Goal: Task Accomplishment & Management: Manage account settings

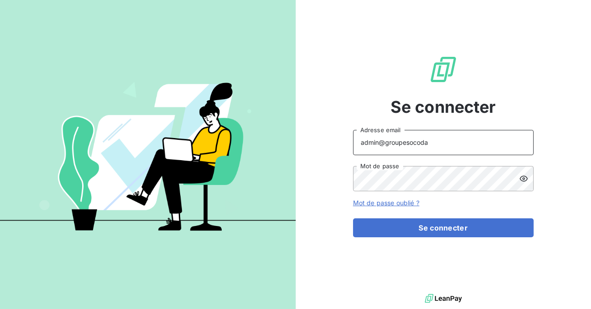
click at [434, 140] on input "admin@groupesocoda" at bounding box center [443, 142] width 181 height 25
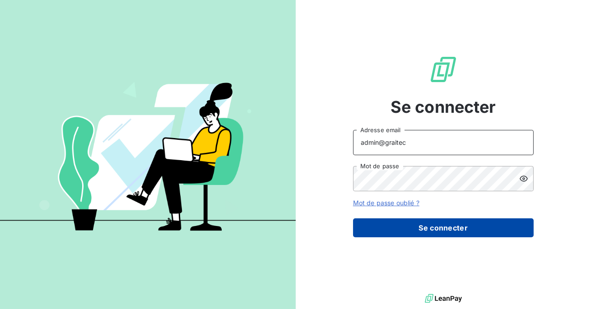
type input "admin@graitec"
click at [426, 227] on button "Se connecter" at bounding box center [443, 227] width 181 height 19
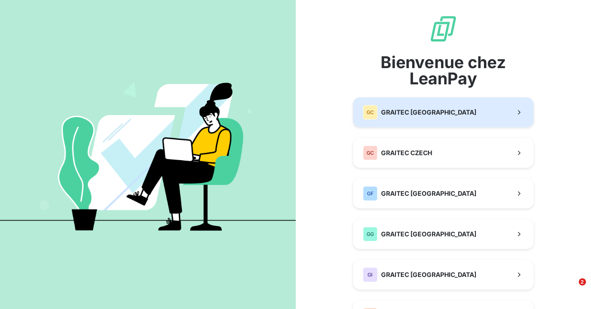
click at [395, 115] on span "GRAITEC CANADA" at bounding box center [428, 112] width 95 height 9
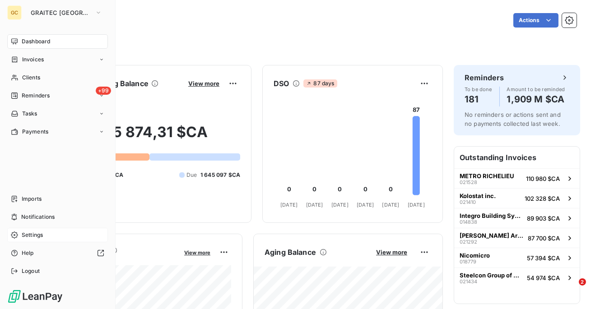
click at [35, 234] on span "Settings" at bounding box center [32, 235] width 21 height 8
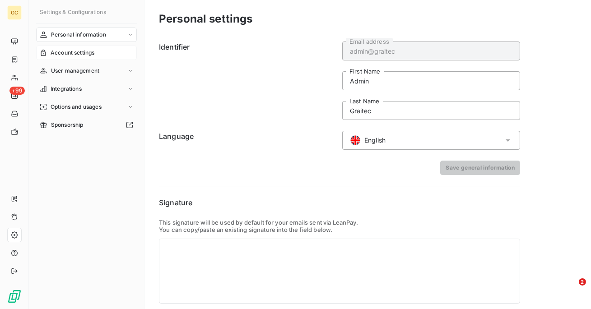
click at [83, 52] on span "Account settings" at bounding box center [73, 53] width 44 height 8
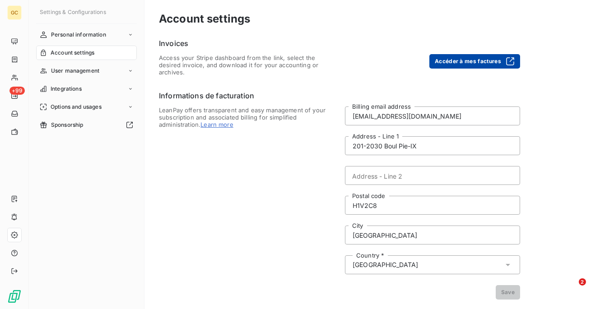
click at [467, 60] on button "Accéder à mes factures" at bounding box center [474, 61] width 91 height 14
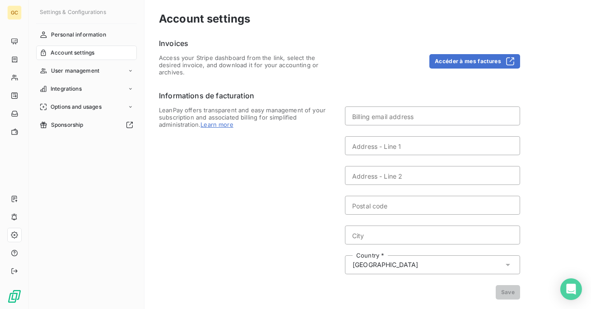
type input "suppliers.canada@graitec.com"
type input "201-2030 Boul Pie-IX"
type input "H1V2C8"
type input "Montreal"
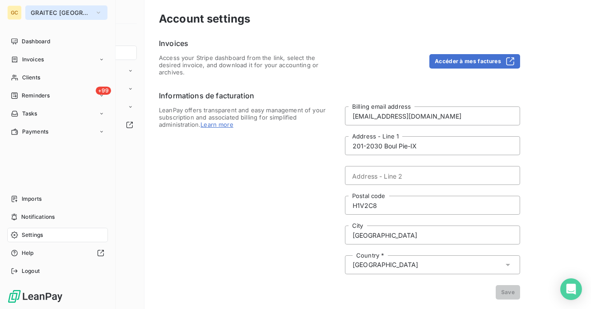
click at [82, 12] on span "GRAITEC [GEOGRAPHIC_DATA]" at bounding box center [61, 12] width 60 height 7
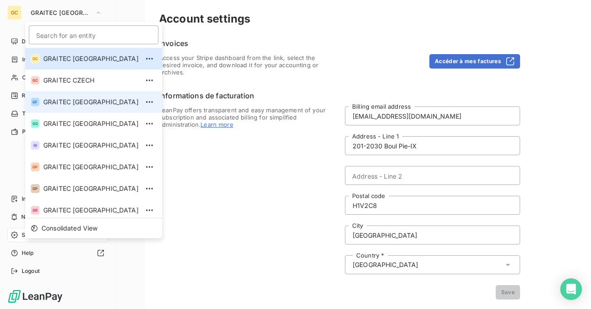
click at [91, 107] on li "GF GRAITEC FRANCE" at bounding box center [93, 102] width 137 height 22
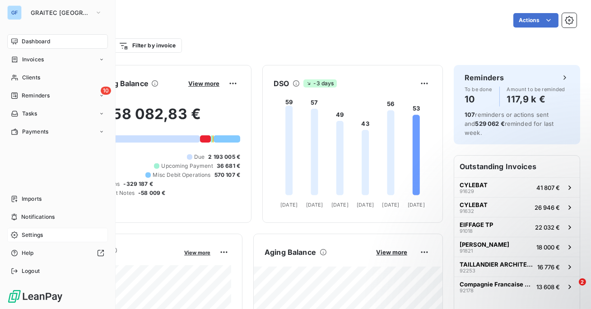
click at [44, 236] on div "Settings" at bounding box center [57, 235] width 101 height 14
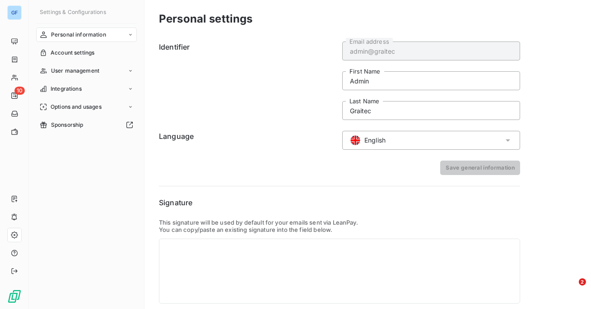
click at [474, 136] on div "English" at bounding box center [431, 140] width 178 height 19
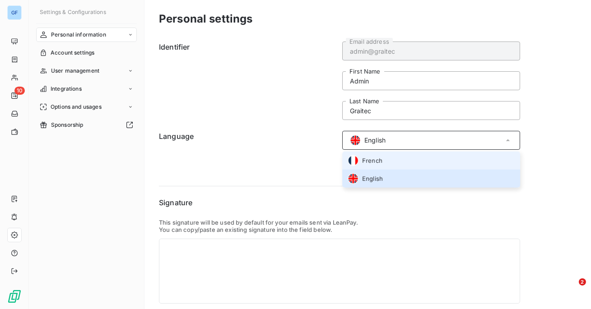
click at [451, 161] on li "French" at bounding box center [431, 161] width 178 height 18
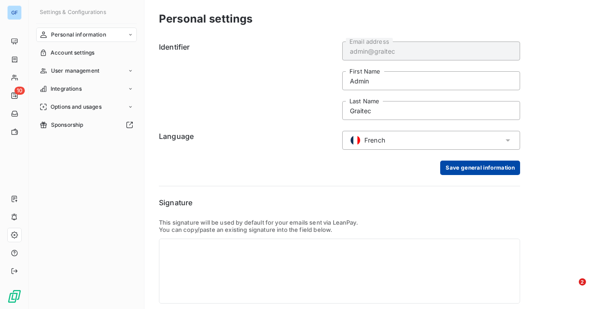
click at [468, 168] on button "Save general information" at bounding box center [480, 168] width 80 height 14
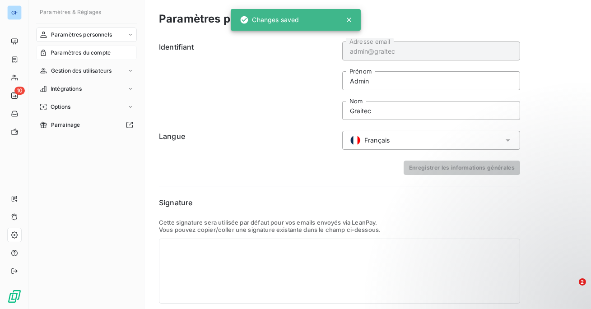
click at [90, 57] on div "Paramètres du compte" at bounding box center [86, 53] width 101 height 14
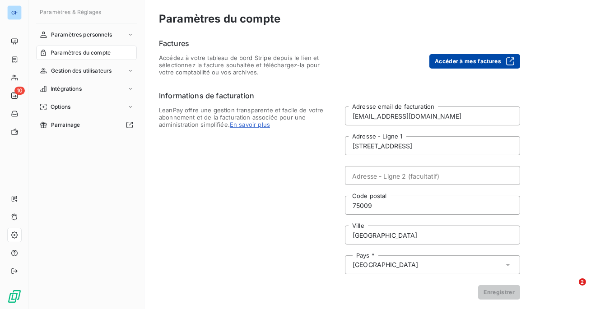
click at [459, 65] on button "Accéder à mes factures" at bounding box center [474, 61] width 91 height 14
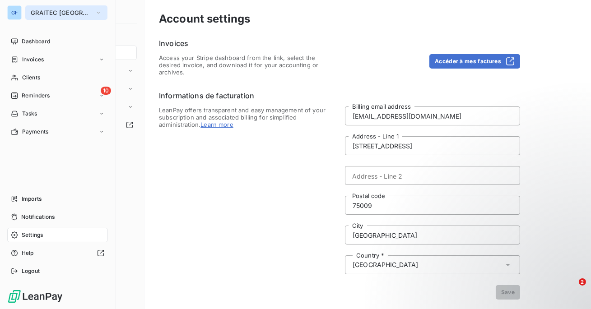
click at [72, 11] on span "GRAITEC [GEOGRAPHIC_DATA]" at bounding box center [61, 12] width 60 height 7
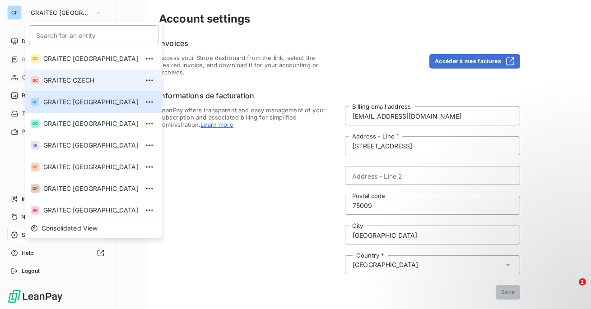
click at [81, 79] on span "GRAITEC CZECH" at bounding box center [90, 80] width 95 height 9
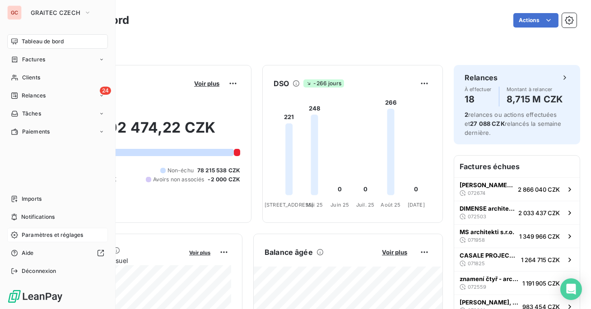
click at [33, 234] on span "Paramètres et réglages" at bounding box center [52, 235] width 61 height 8
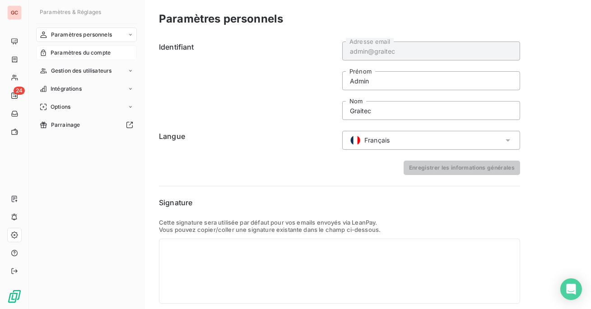
click at [107, 51] on span "Paramètres du compte" at bounding box center [81, 53] width 60 height 8
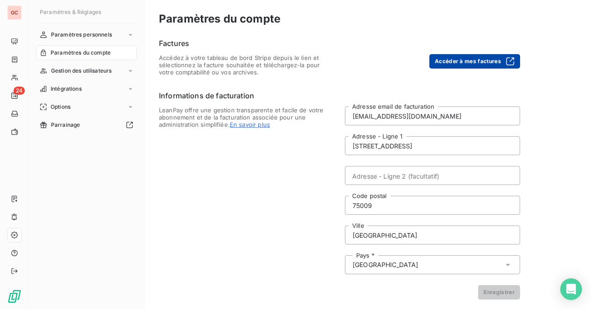
click at [464, 60] on button "Accéder à mes factures" at bounding box center [474, 61] width 91 height 14
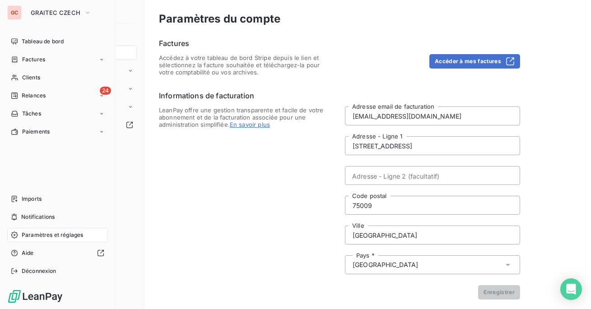
click at [24, 12] on div "GC GRAITEC CZECH" at bounding box center [57, 12] width 101 height 14
click at [48, 9] on span "GRAITEC CZECH" at bounding box center [56, 12] width 50 height 7
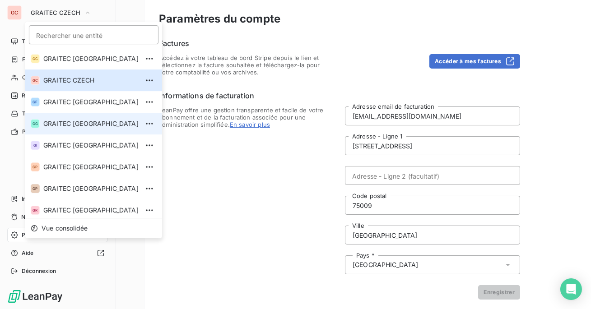
click at [77, 126] on span "GRAITEC [GEOGRAPHIC_DATA]" at bounding box center [90, 123] width 95 height 9
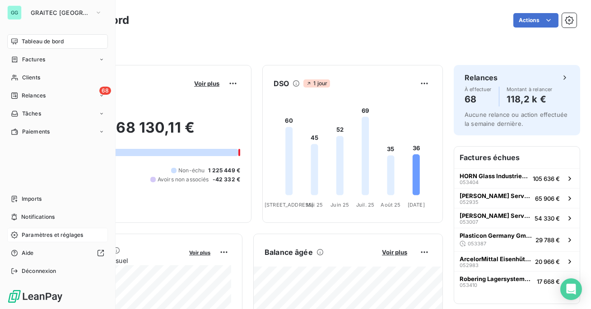
click at [36, 234] on span "Paramètres et réglages" at bounding box center [52, 235] width 61 height 8
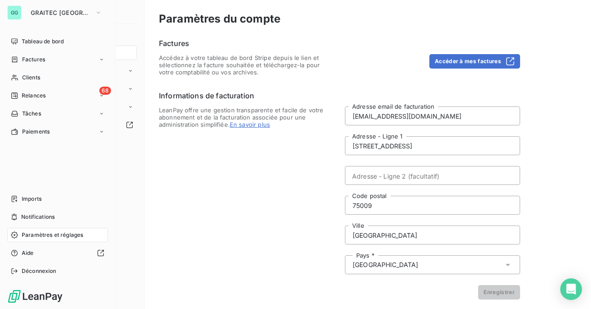
click at [24, 10] on div "GG GRAITEC [GEOGRAPHIC_DATA]" at bounding box center [57, 12] width 101 height 14
click at [51, 10] on span "GRAITEC [GEOGRAPHIC_DATA]" at bounding box center [61, 12] width 60 height 7
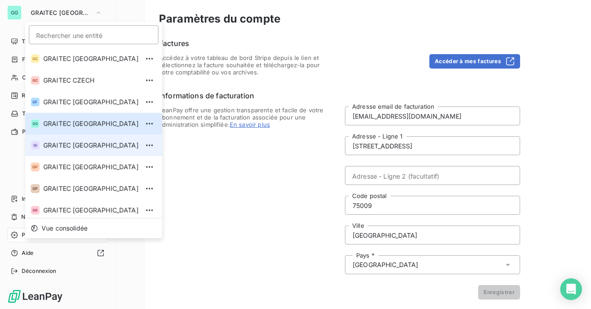
click at [93, 143] on span "GRAITEC [GEOGRAPHIC_DATA]" at bounding box center [90, 145] width 95 height 9
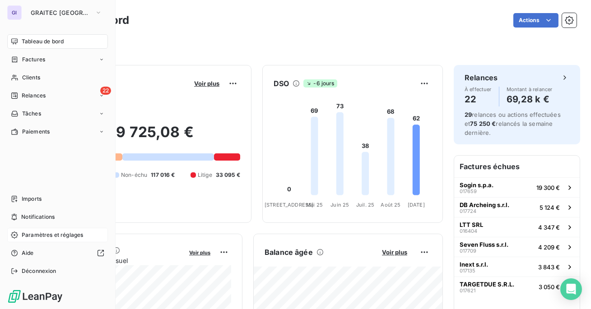
click at [43, 240] on div "Paramètres et réglages" at bounding box center [57, 235] width 101 height 14
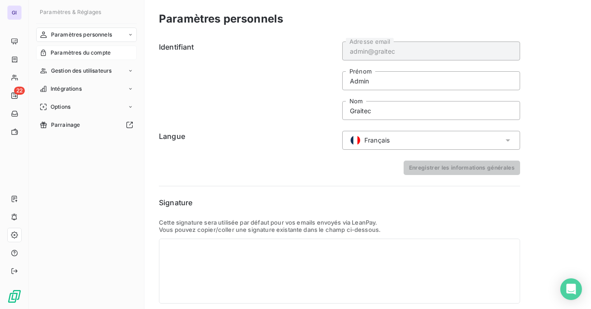
click at [113, 50] on div "Paramètres du compte" at bounding box center [86, 53] width 101 height 14
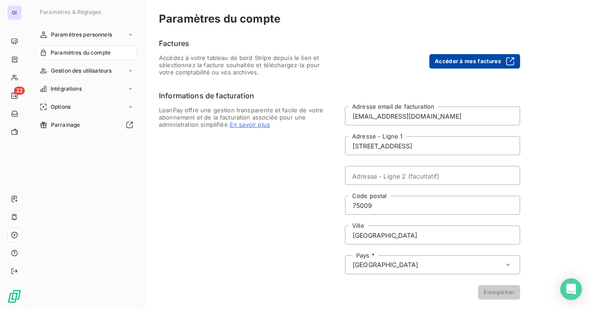
click at [477, 57] on button "Accéder à mes factures" at bounding box center [474, 61] width 91 height 14
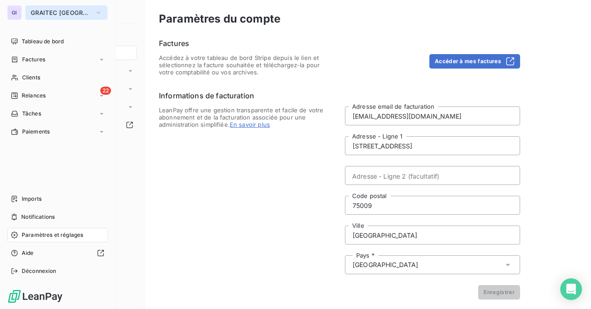
click at [35, 13] on span "GRAITEC [GEOGRAPHIC_DATA]" at bounding box center [61, 12] width 60 height 7
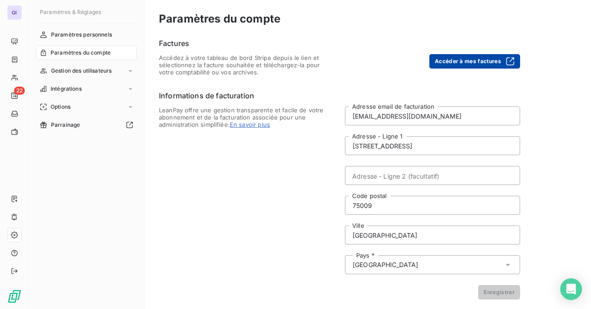
click at [464, 54] on button "Accéder à mes factures" at bounding box center [474, 61] width 91 height 14
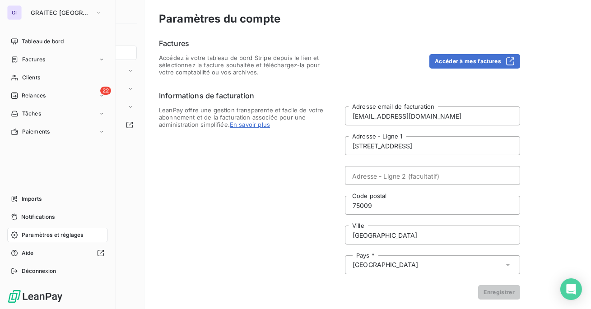
click at [21, 16] on div "GI" at bounding box center [14, 12] width 14 height 14
click at [52, 7] on button "GRAITEC ITALY" at bounding box center [66, 12] width 82 height 14
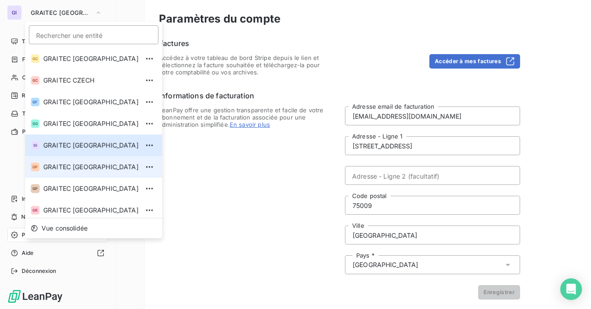
click at [78, 166] on span "GRAITEC [GEOGRAPHIC_DATA]" at bounding box center [90, 167] width 95 height 9
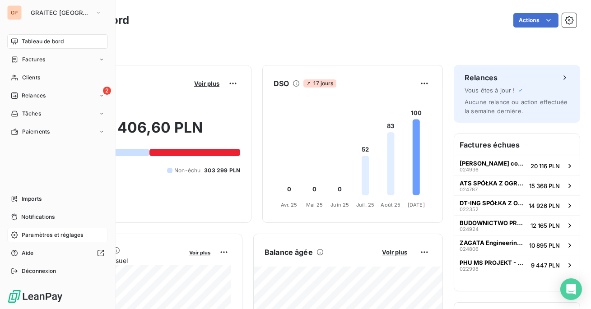
click at [58, 237] on span "Paramètres et réglages" at bounding box center [52, 235] width 61 height 8
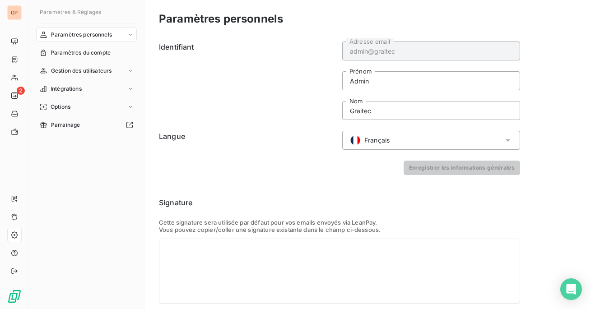
click at [101, 42] on div "Paramètres personnels" at bounding box center [86, 35] width 101 height 14
click at [92, 83] on div "Paramètres du compte" at bounding box center [86, 89] width 101 height 14
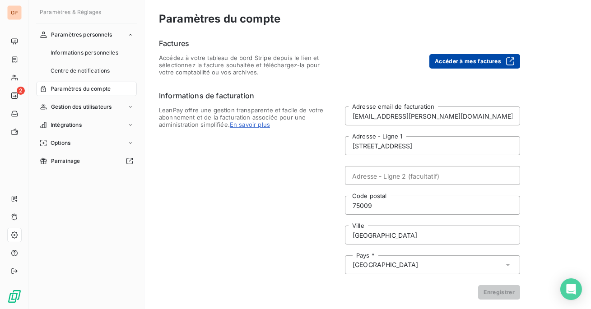
click at [475, 60] on button "Accéder à mes factures" at bounding box center [474, 61] width 91 height 14
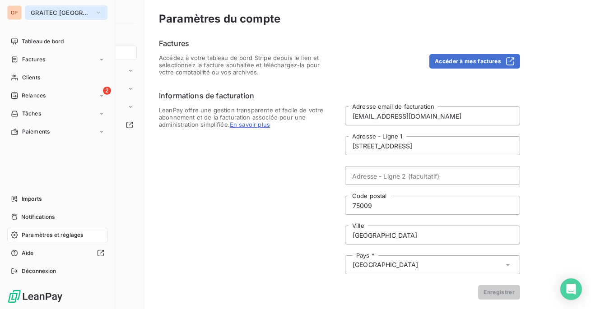
click at [40, 8] on button "GRAITEC [GEOGRAPHIC_DATA]" at bounding box center [66, 12] width 82 height 14
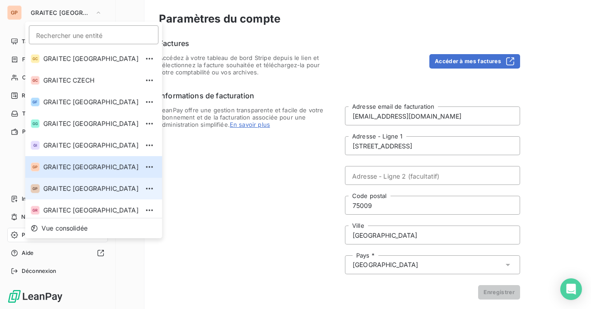
click at [98, 188] on span "GRAITEC [GEOGRAPHIC_DATA]" at bounding box center [90, 188] width 95 height 9
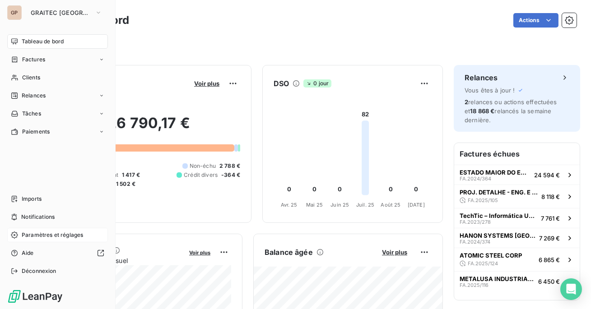
click at [42, 238] on span "Paramètres et réglages" at bounding box center [52, 235] width 61 height 8
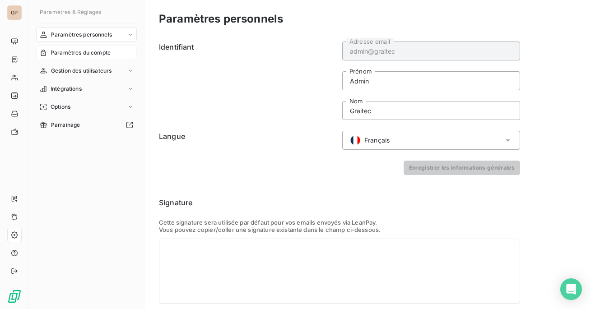
click at [109, 49] on span "Paramètres du compte" at bounding box center [81, 53] width 60 height 8
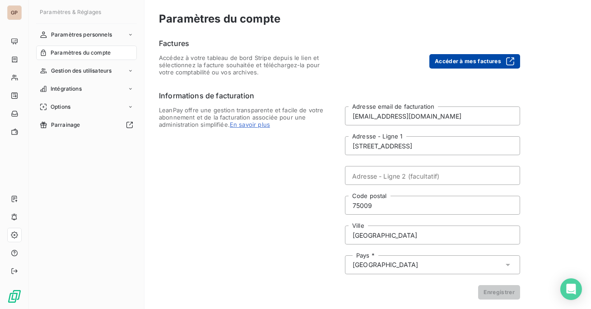
click at [476, 54] on button "Accéder à mes factures" at bounding box center [474, 61] width 91 height 14
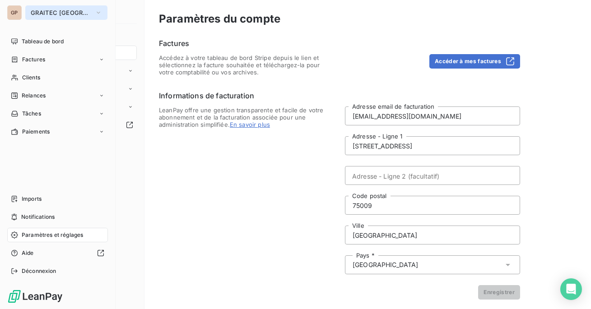
click at [38, 17] on button "GRAITEC [GEOGRAPHIC_DATA]" at bounding box center [66, 12] width 82 height 14
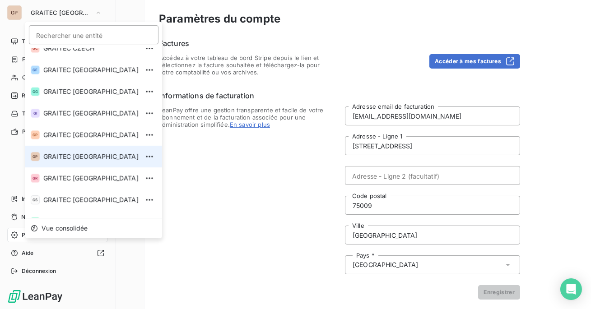
scroll to position [89, 0]
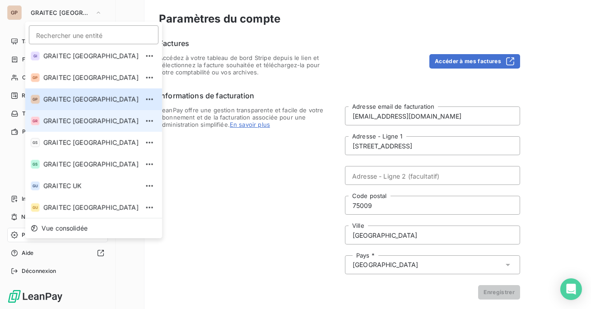
click at [94, 124] on span "GRAITEC [GEOGRAPHIC_DATA]" at bounding box center [90, 120] width 95 height 9
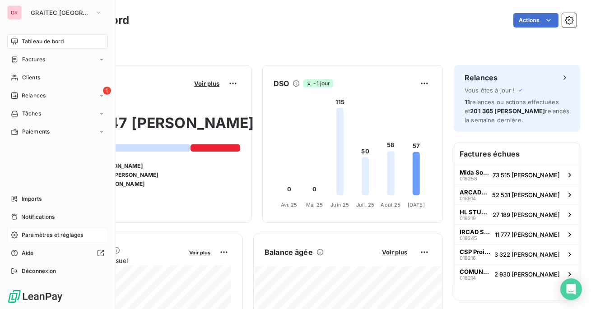
click at [50, 237] on span "Paramètres et réglages" at bounding box center [52, 235] width 61 height 8
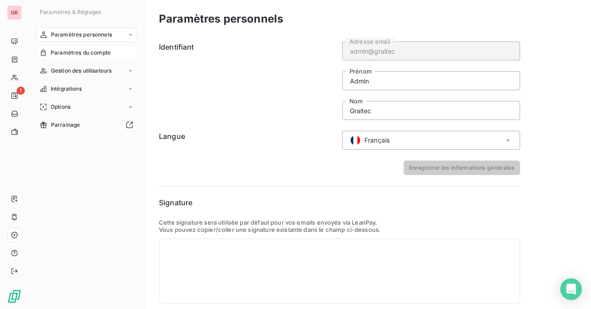
click at [108, 57] on div "Paramètres du compte" at bounding box center [86, 53] width 101 height 14
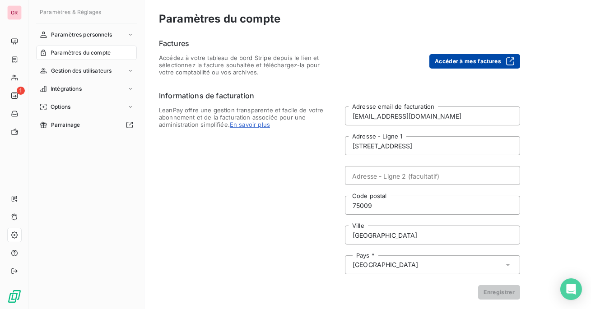
click at [471, 62] on button "Accéder à mes factures" at bounding box center [474, 61] width 91 height 14
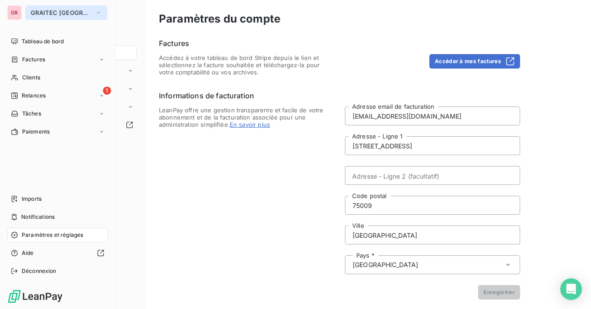
click at [25, 11] on button "GRAITEC [GEOGRAPHIC_DATA]" at bounding box center [66, 12] width 82 height 14
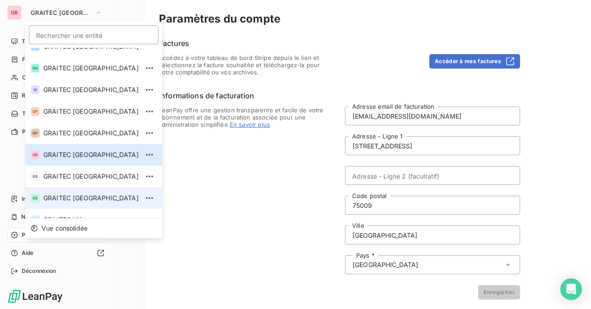
scroll to position [65, 0]
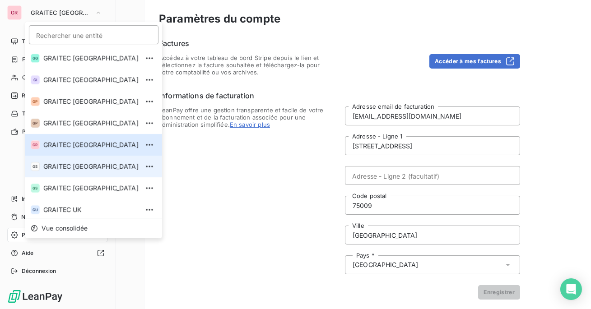
click at [82, 167] on span "GRAITEC [GEOGRAPHIC_DATA]" at bounding box center [90, 166] width 95 height 9
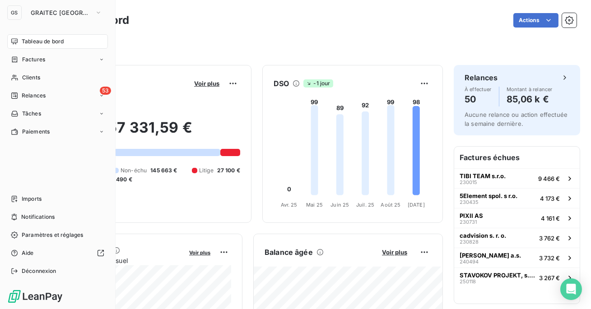
click at [57, 228] on nav "Imports Notifications Paramètres et réglages Aide Déconnexion" at bounding box center [57, 235] width 101 height 87
click at [56, 235] on span "Paramètres et réglages" at bounding box center [52, 235] width 61 height 8
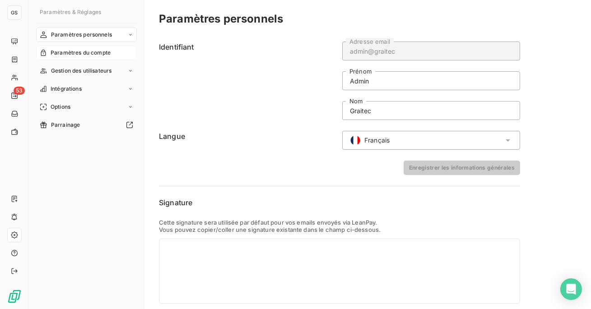
click at [91, 49] on span "Paramètres du compte" at bounding box center [81, 53] width 60 height 8
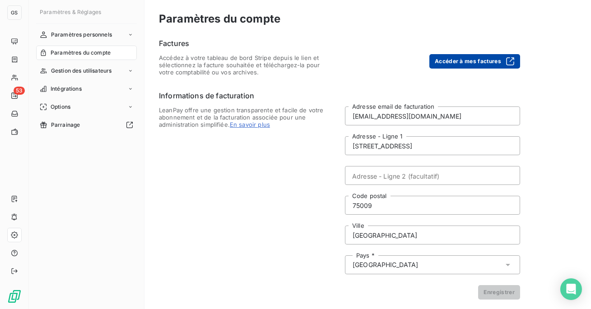
click at [475, 56] on button "Accéder à mes factures" at bounding box center [474, 61] width 91 height 14
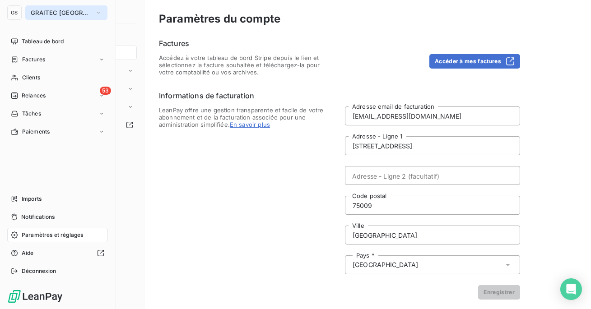
click at [52, 6] on button "GRAITEC [GEOGRAPHIC_DATA]" at bounding box center [66, 12] width 82 height 14
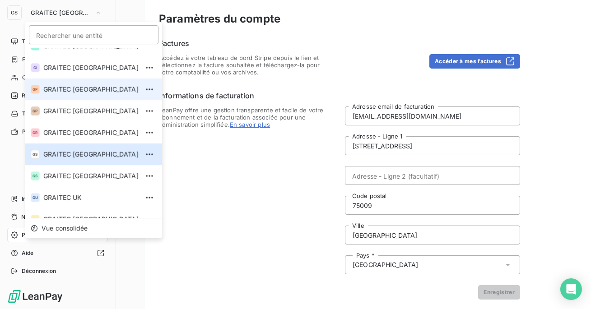
scroll to position [89, 0]
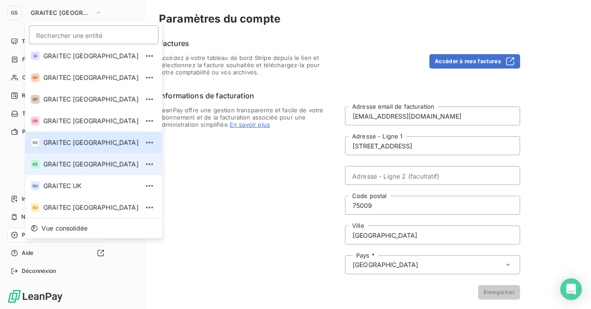
click at [84, 167] on span "GRAITEC [GEOGRAPHIC_DATA]" at bounding box center [90, 164] width 95 height 9
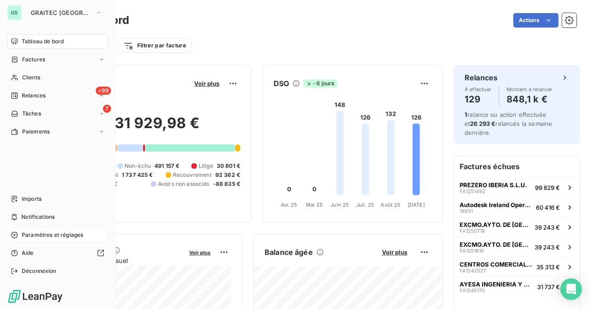
click at [39, 233] on span "Paramètres et réglages" at bounding box center [52, 235] width 61 height 8
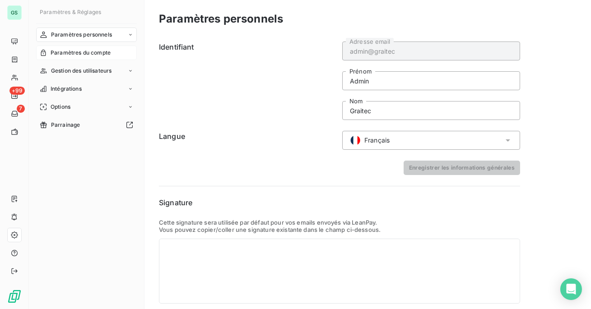
click at [95, 55] on span "Paramètres du compte" at bounding box center [81, 53] width 60 height 8
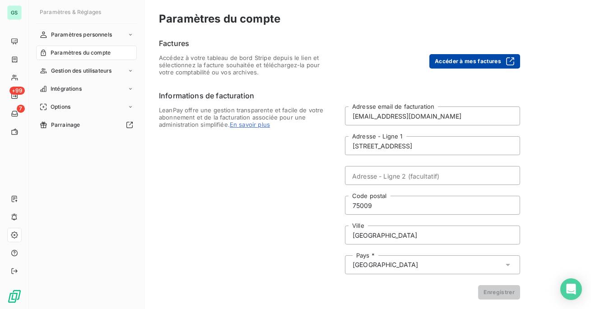
click at [445, 66] on button "Accéder à mes factures" at bounding box center [474, 61] width 91 height 14
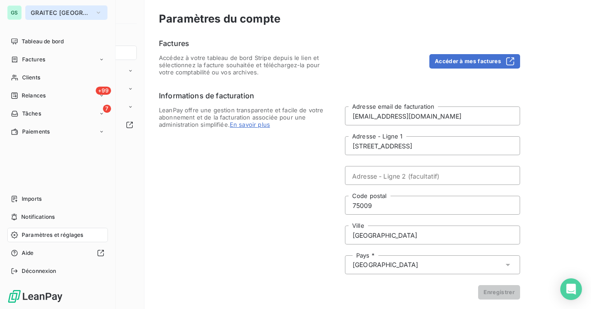
click at [33, 14] on span "GRAITEC SPAIN" at bounding box center [61, 12] width 60 height 7
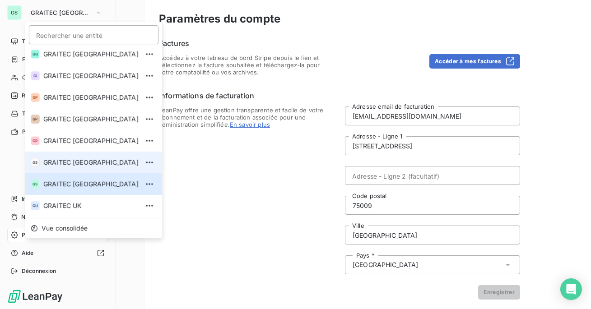
scroll to position [89, 0]
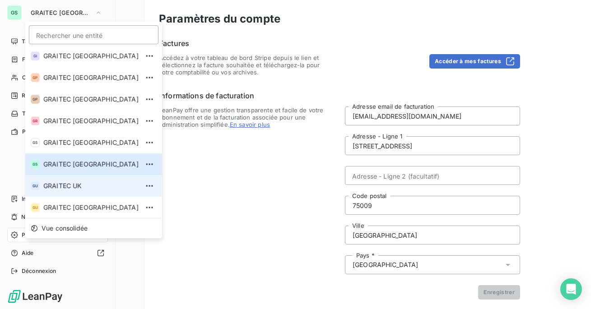
click at [68, 182] on span "GRAITEC UK" at bounding box center [90, 185] width 95 height 9
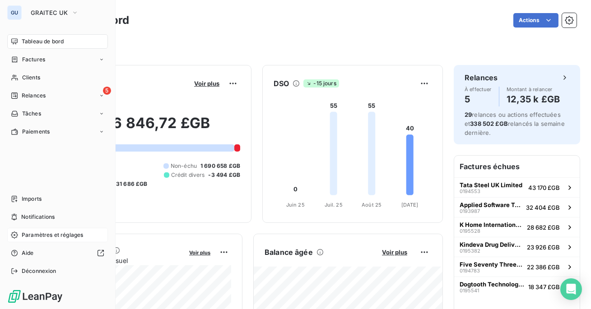
click at [33, 238] on span "Paramètres et réglages" at bounding box center [52, 235] width 61 height 8
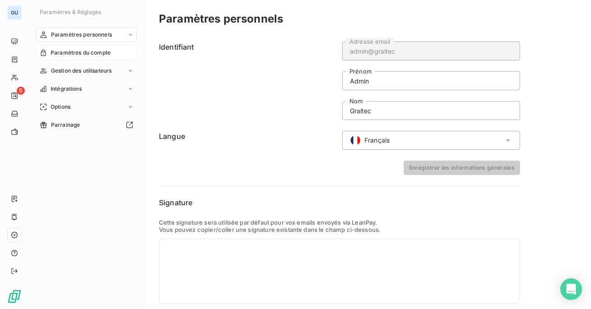
click at [99, 54] on span "Paramètres du compte" at bounding box center [81, 53] width 60 height 8
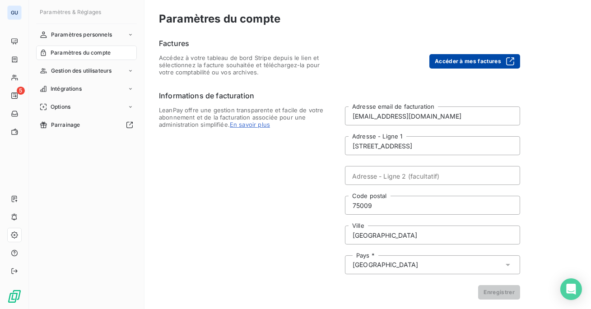
click at [469, 60] on button "Accéder à mes factures" at bounding box center [474, 61] width 91 height 14
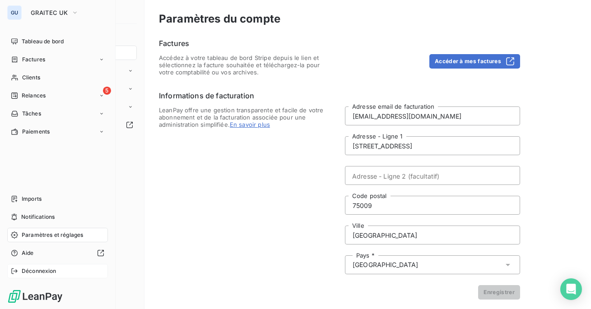
click at [35, 266] on div "Déconnexion" at bounding box center [57, 271] width 101 height 14
